Goal: Information Seeking & Learning: Learn about a topic

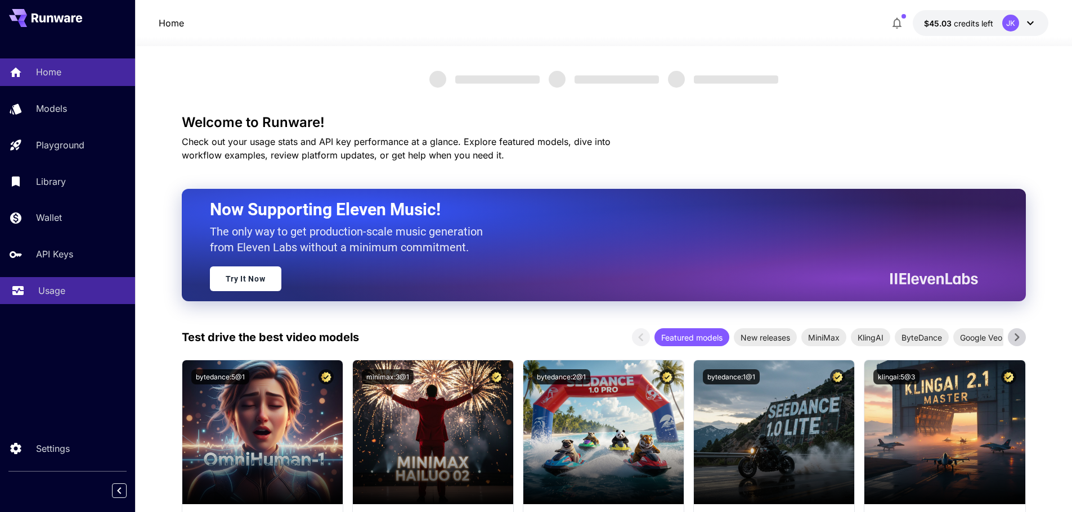
click at [72, 292] on div "Usage" at bounding box center [82, 290] width 88 height 13
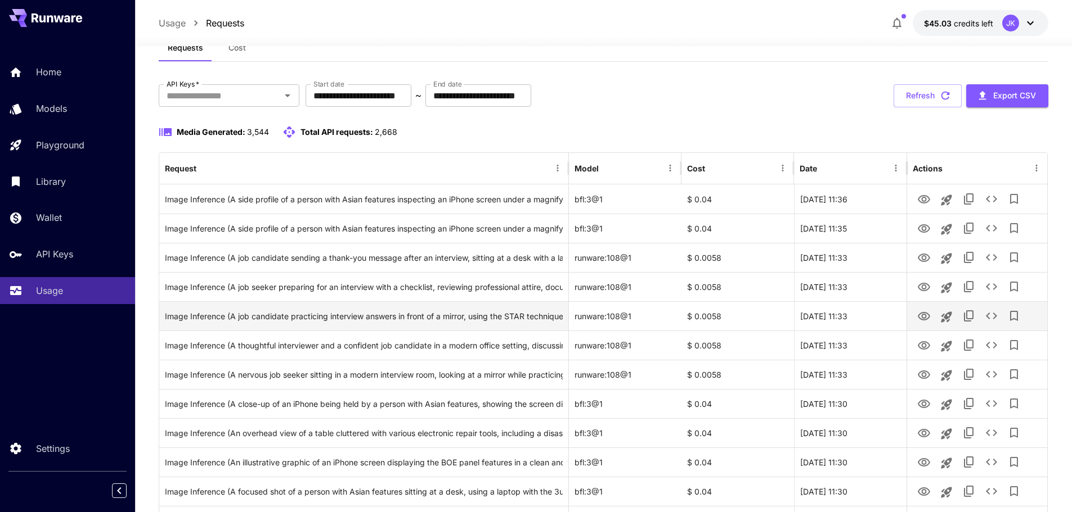
scroll to position [56, 0]
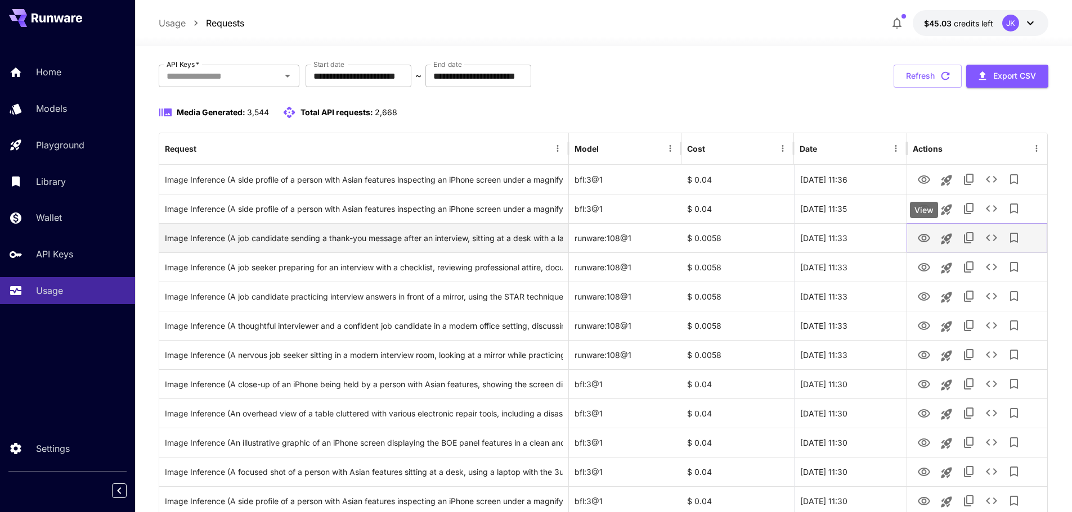
click at [928, 235] on icon "View" at bounding box center [923, 238] width 13 height 13
click at [477, 242] on div "Image Inference (A job candidate sending a thank-you message after an interview…" at bounding box center [364, 238] width 398 height 29
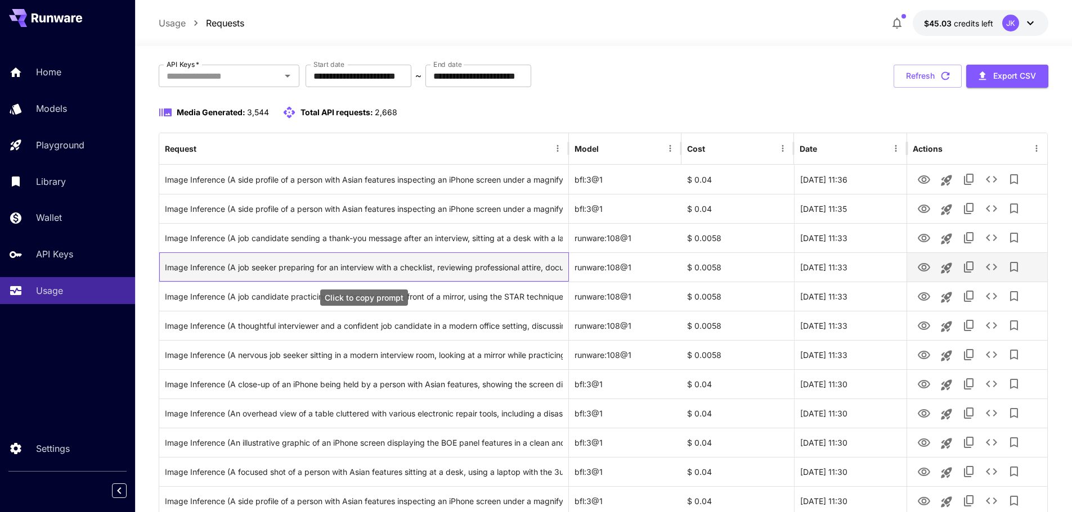
click at [516, 264] on div "Image Inference (A job seeker preparing for an interview with a checklist, revi…" at bounding box center [364, 267] width 398 height 29
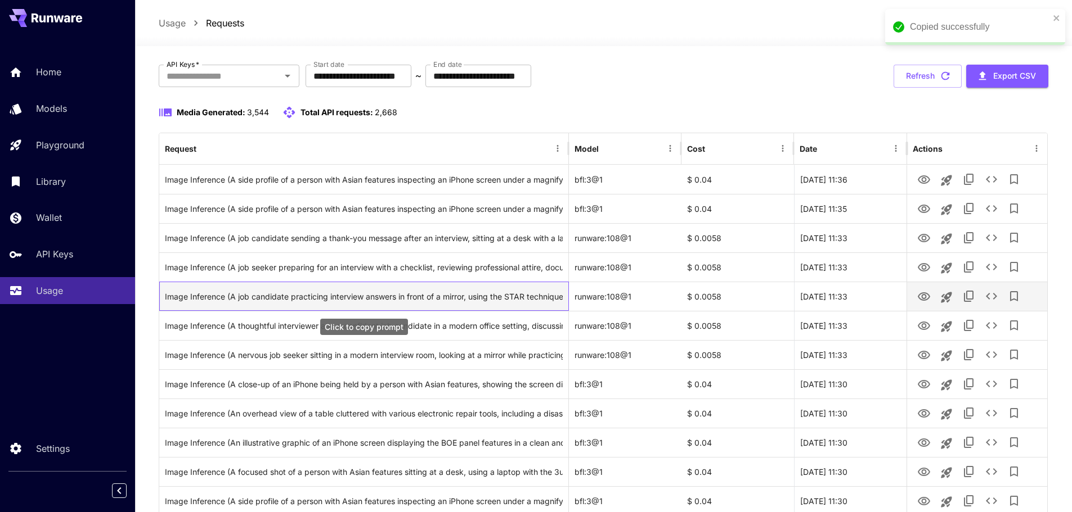
click at [483, 303] on div "Image Inference (A job candidate practicing interview answers in front of a mir…" at bounding box center [364, 296] width 398 height 29
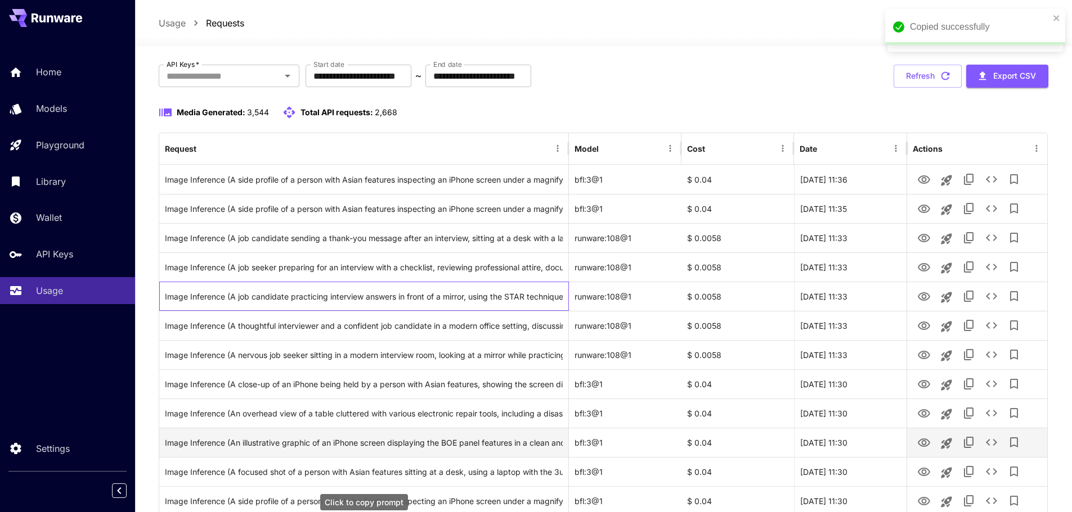
scroll to position [112, 0]
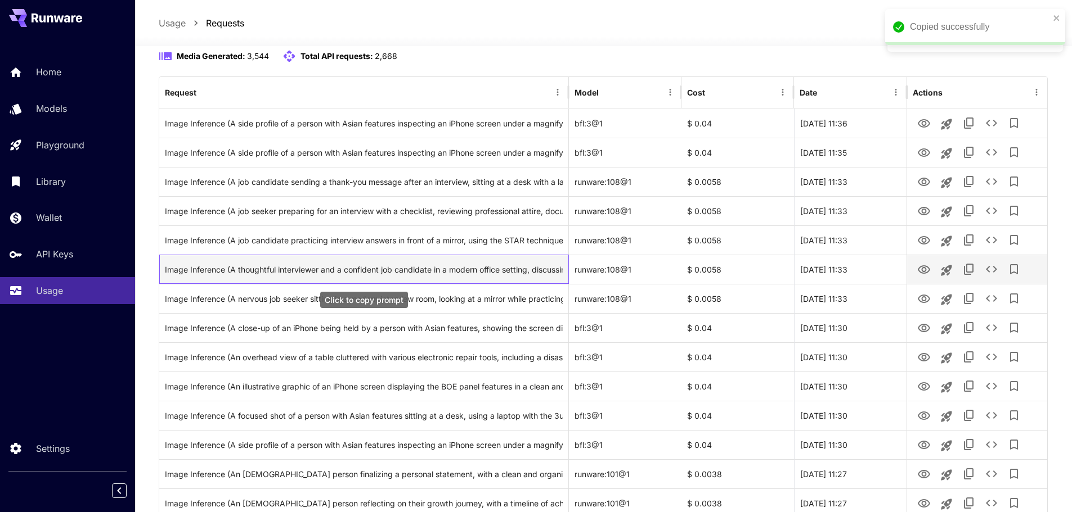
click at [498, 267] on div "Image Inference (A thoughtful interviewer and a confident job candidate in a mo…" at bounding box center [364, 269] width 398 height 29
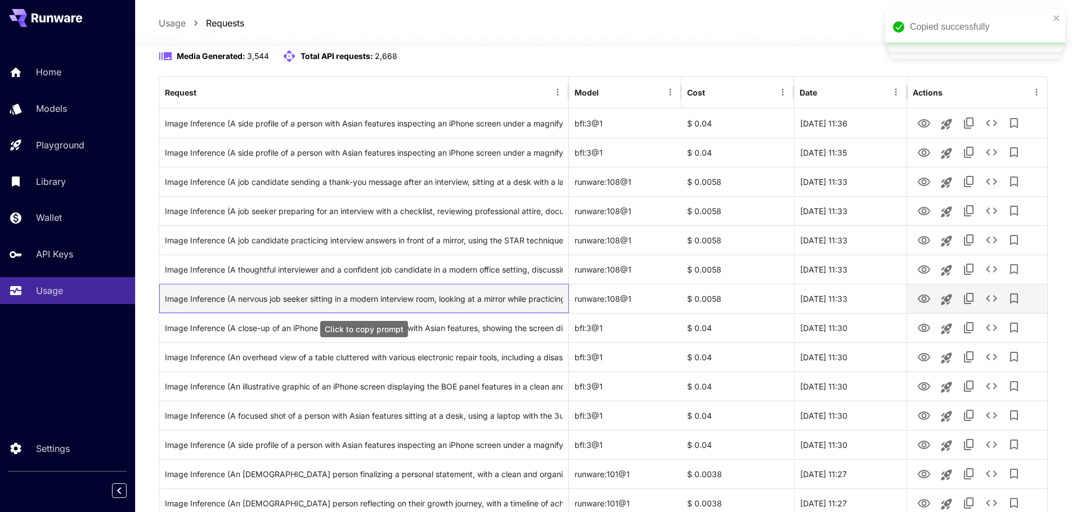
click at [409, 299] on div "Image Inference (A nervous job seeker sitting in a modern interview room, looki…" at bounding box center [364, 299] width 398 height 29
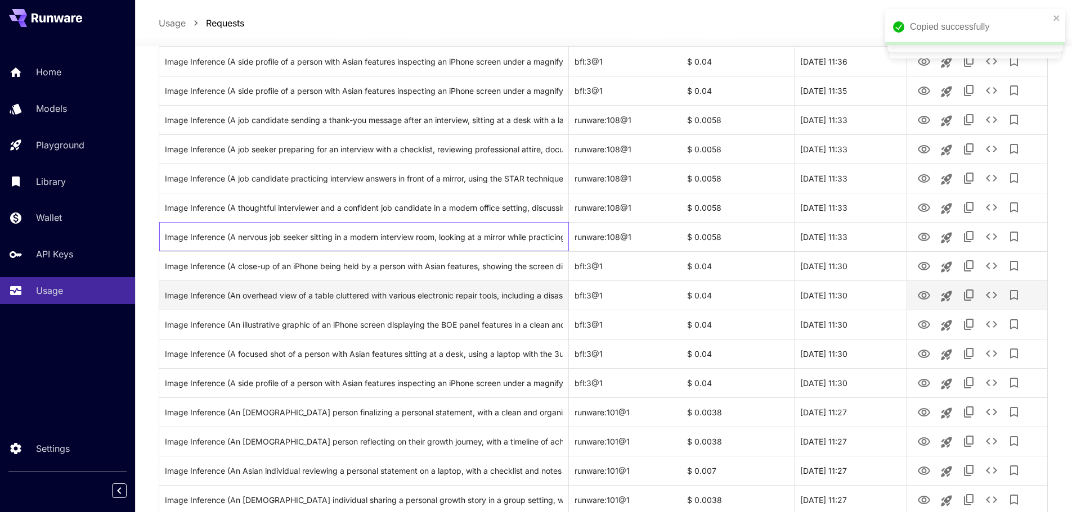
scroll to position [337, 0]
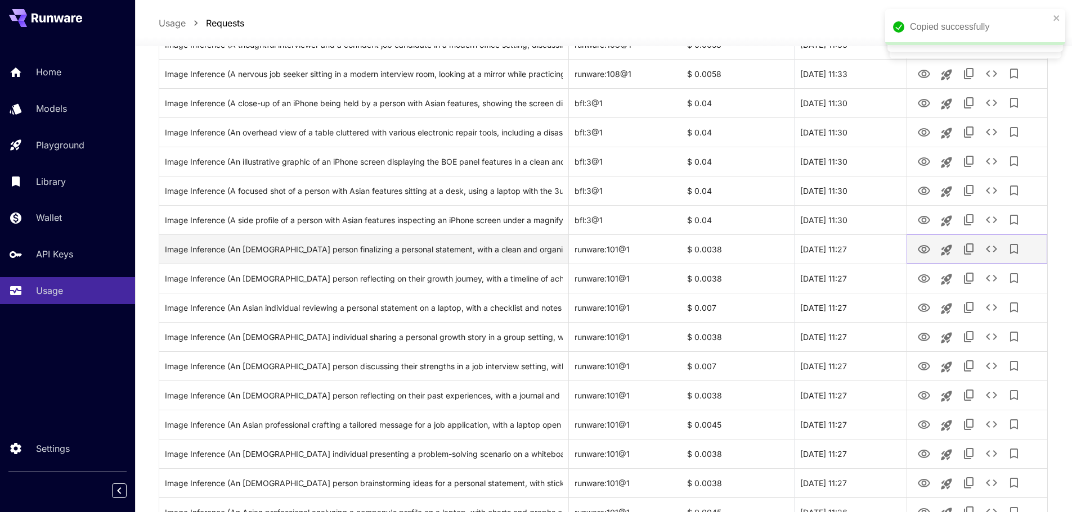
click at [922, 253] on icon "View" at bounding box center [923, 249] width 12 height 8
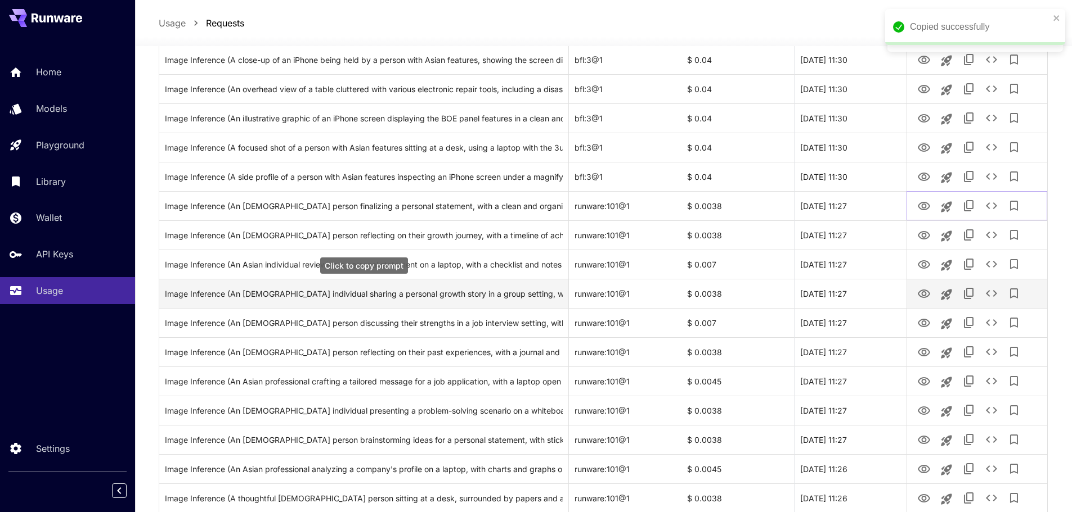
scroll to position [394, 0]
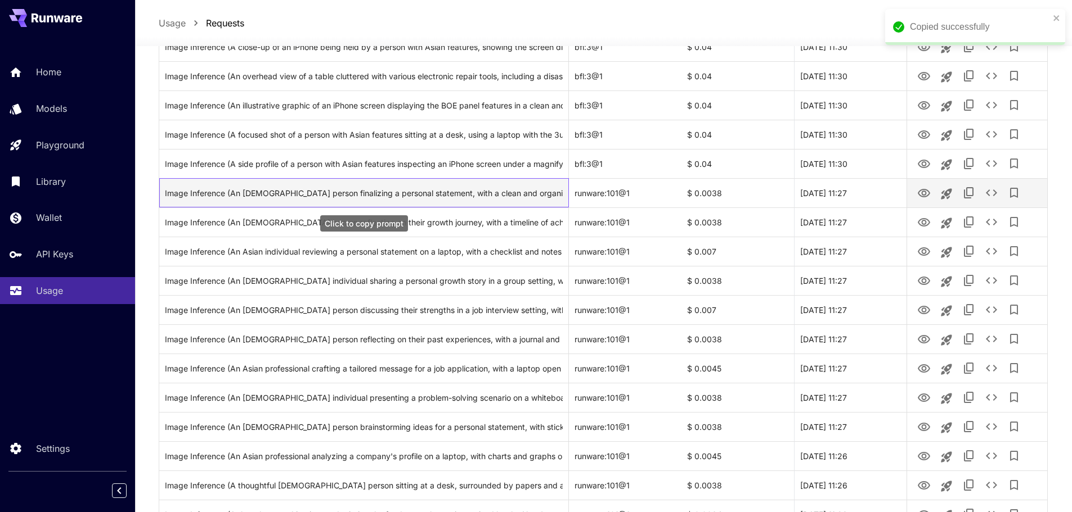
click at [456, 195] on div "Image Inference (An [DEMOGRAPHIC_DATA] person finalizing a personal statement, …" at bounding box center [364, 193] width 398 height 29
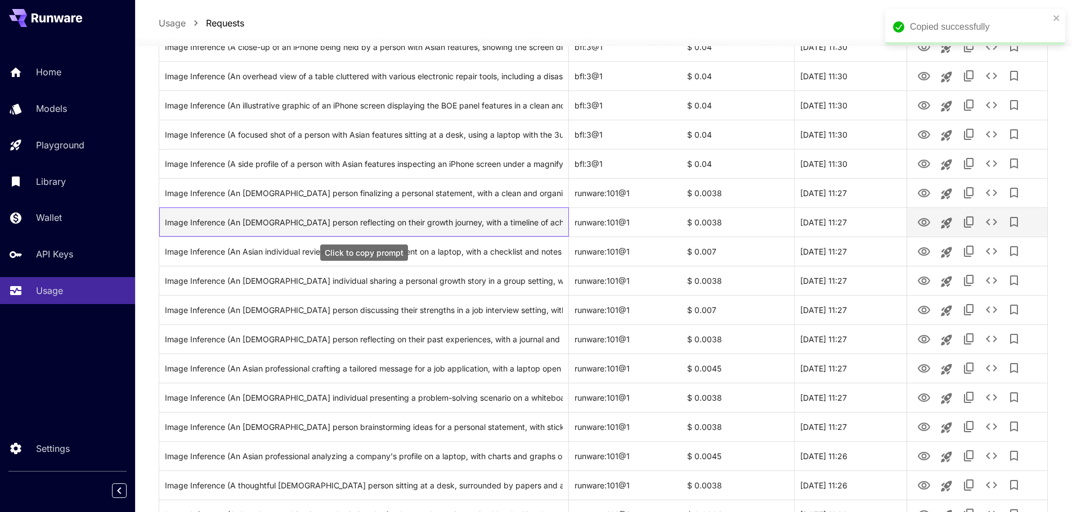
click at [453, 226] on div "Image Inference (An [DEMOGRAPHIC_DATA] person reflecting on their growth journe…" at bounding box center [364, 222] width 398 height 29
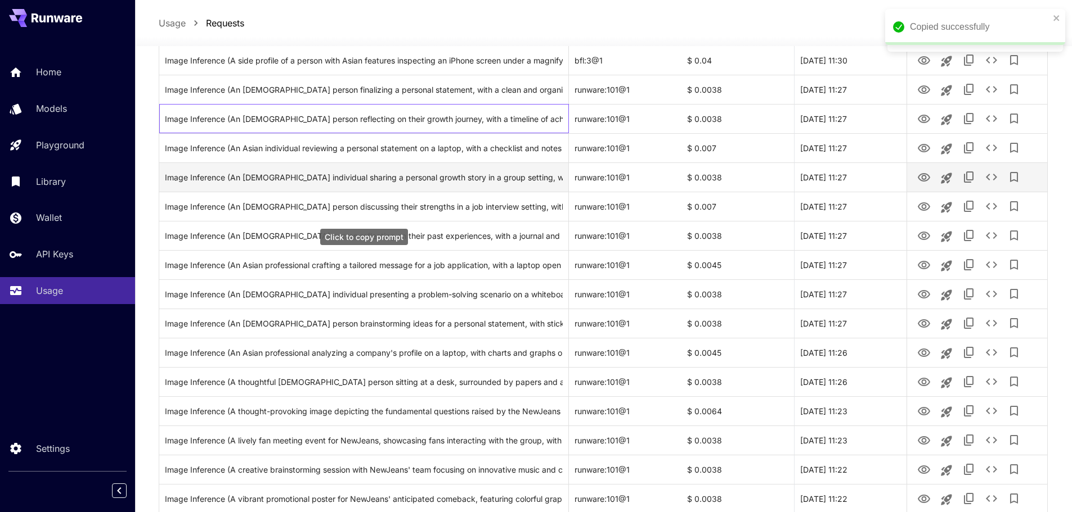
scroll to position [506, 0]
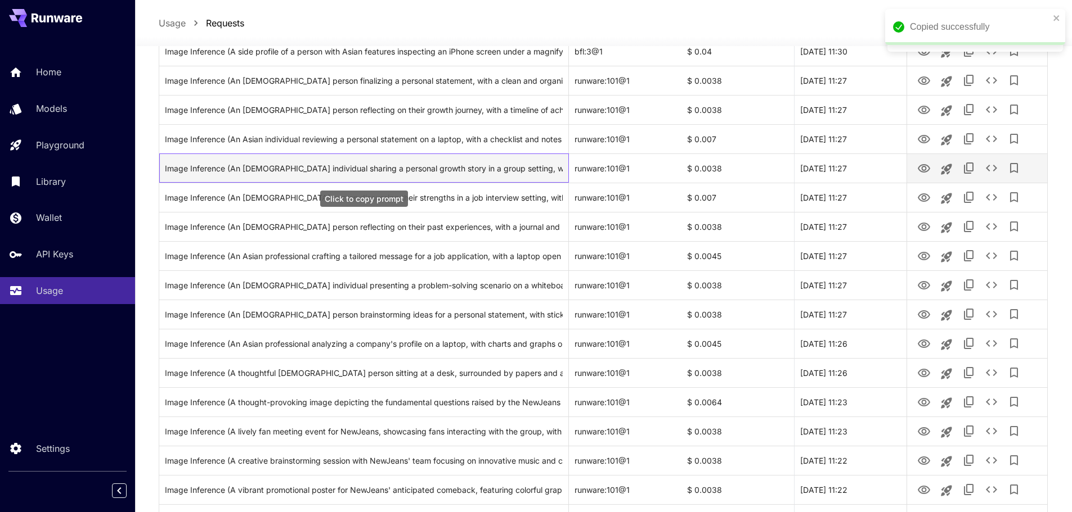
click at [477, 172] on div "Image Inference (An [DEMOGRAPHIC_DATA] individual sharing a personal growth sto…" at bounding box center [364, 168] width 398 height 29
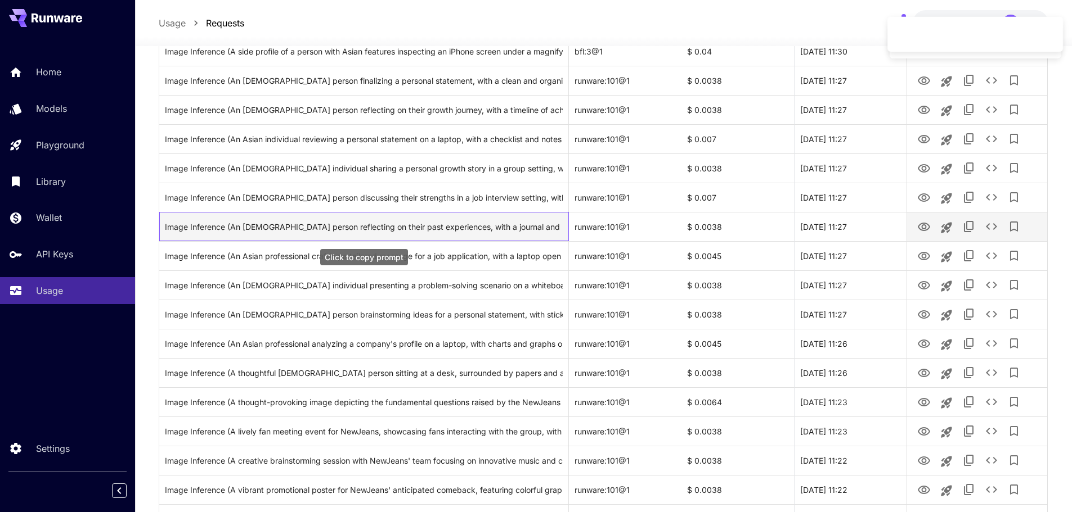
click at [416, 234] on div "Image Inference (An [DEMOGRAPHIC_DATA] person reflecting on their past experien…" at bounding box center [364, 227] width 398 height 29
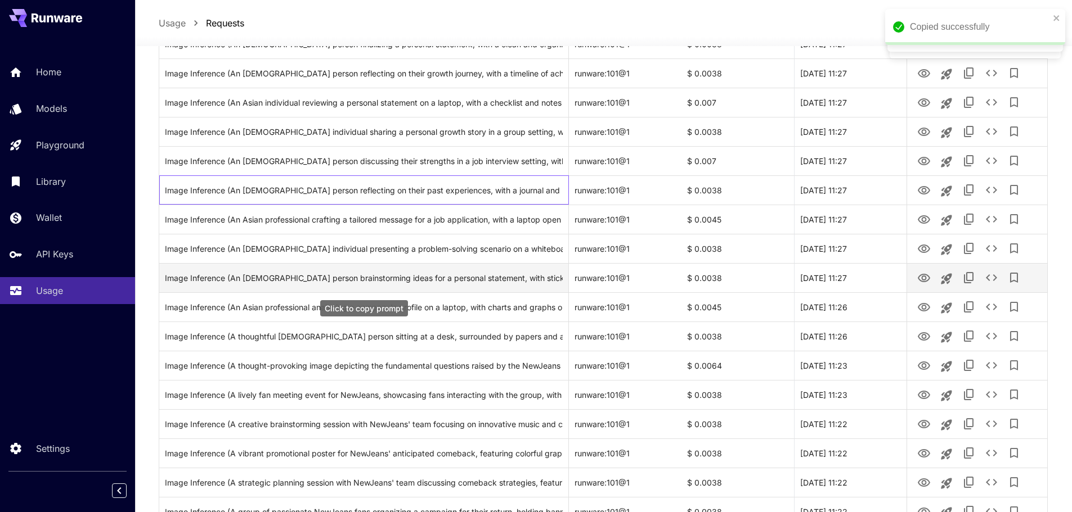
scroll to position [562, 0]
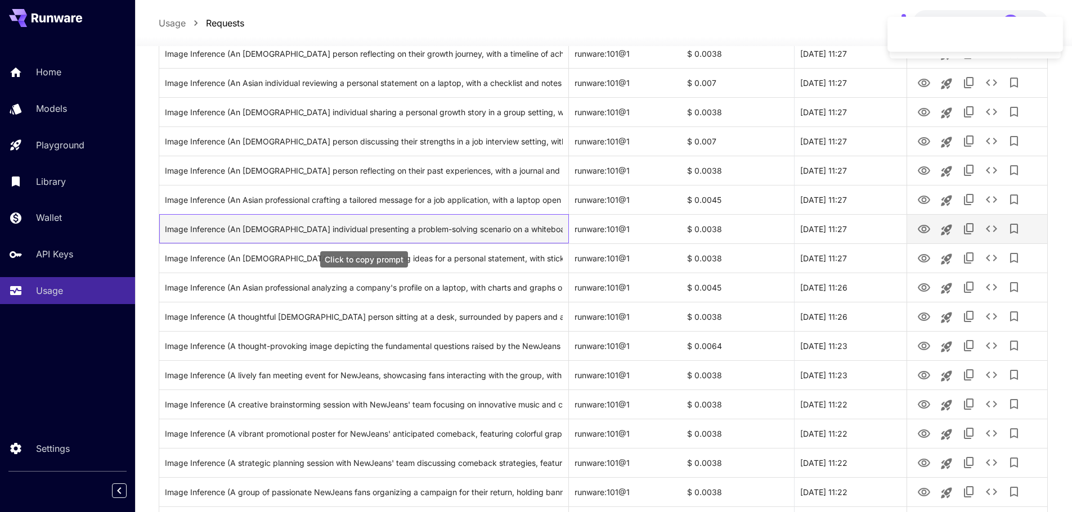
click at [487, 233] on div "Image Inference (An [DEMOGRAPHIC_DATA] individual presenting a problem-solving …" at bounding box center [364, 229] width 398 height 29
